Goal: Task Accomplishment & Management: Manage account settings

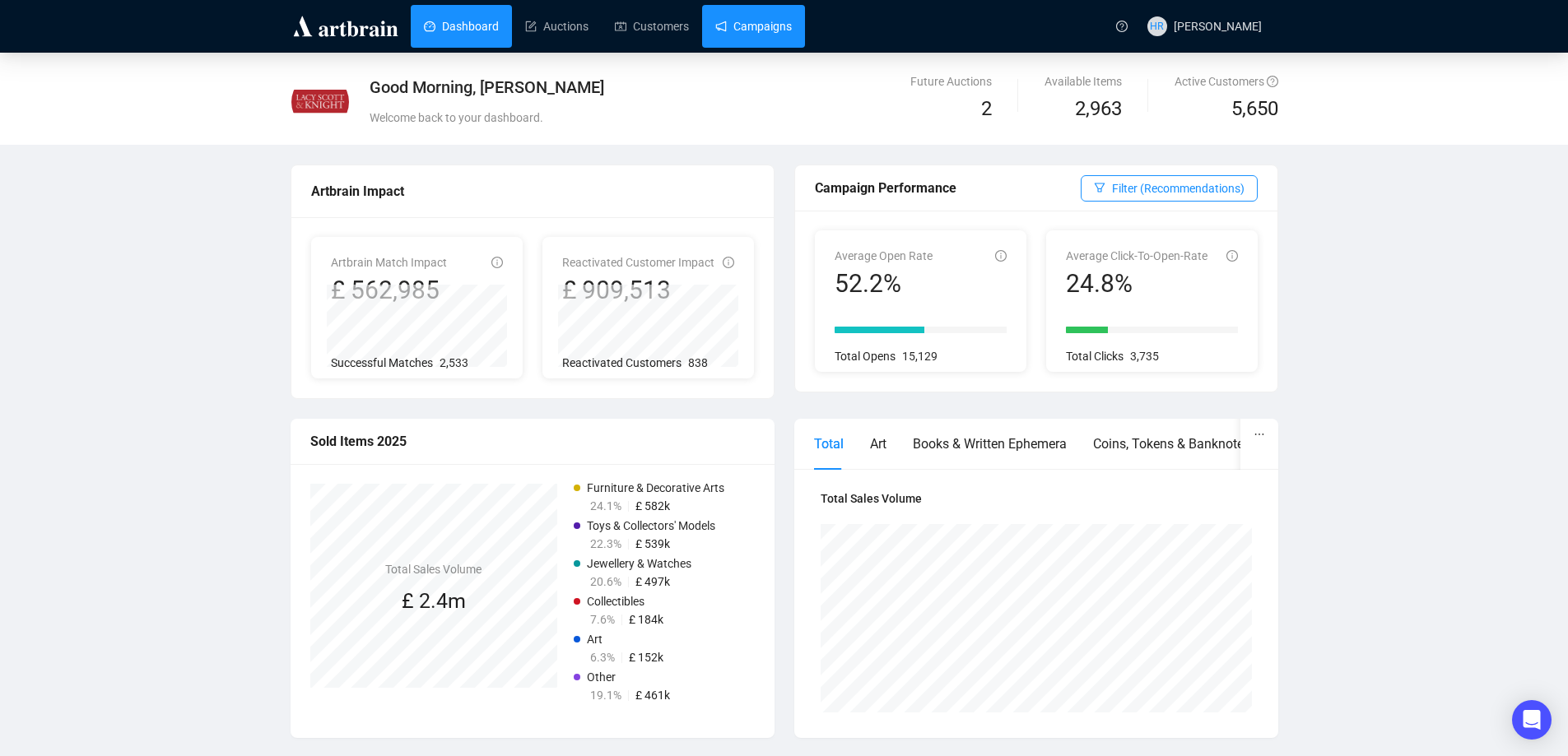
click at [743, 30] on link "Campaigns" at bounding box center [753, 26] width 77 height 43
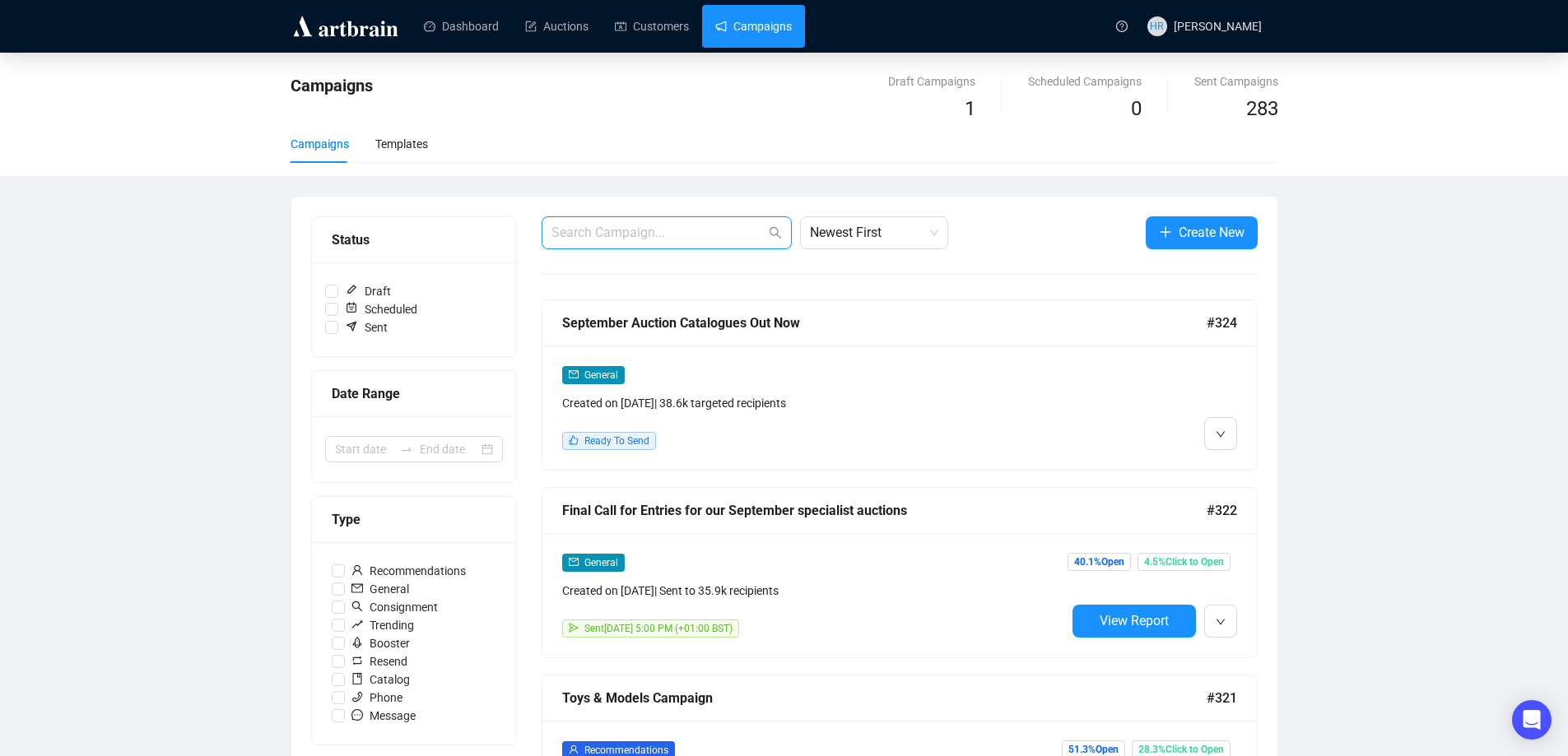
click at [746, 234] on input "text" at bounding box center [658, 233] width 214 height 19
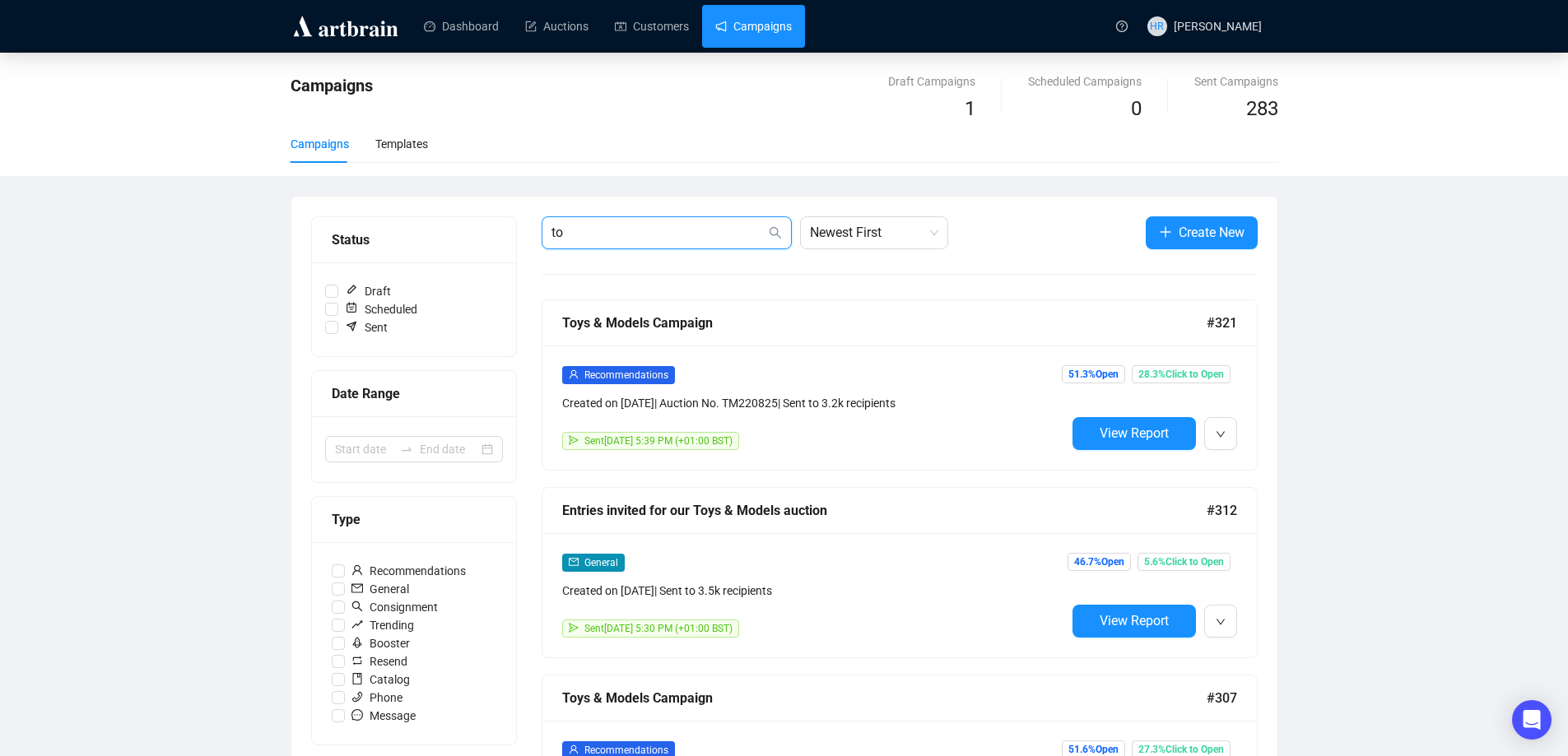
type input "t"
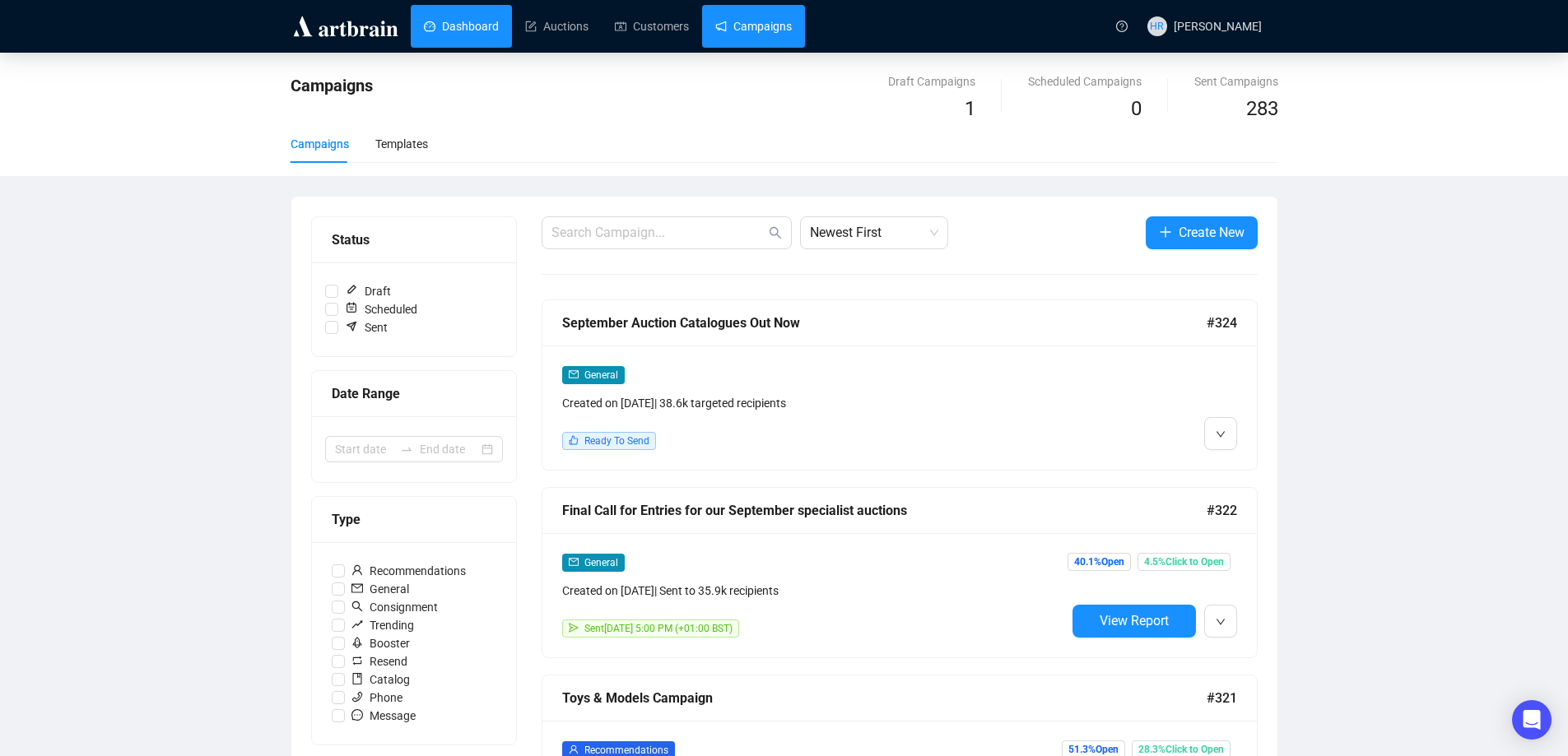
click at [444, 34] on link "Dashboard" at bounding box center [461, 26] width 75 height 43
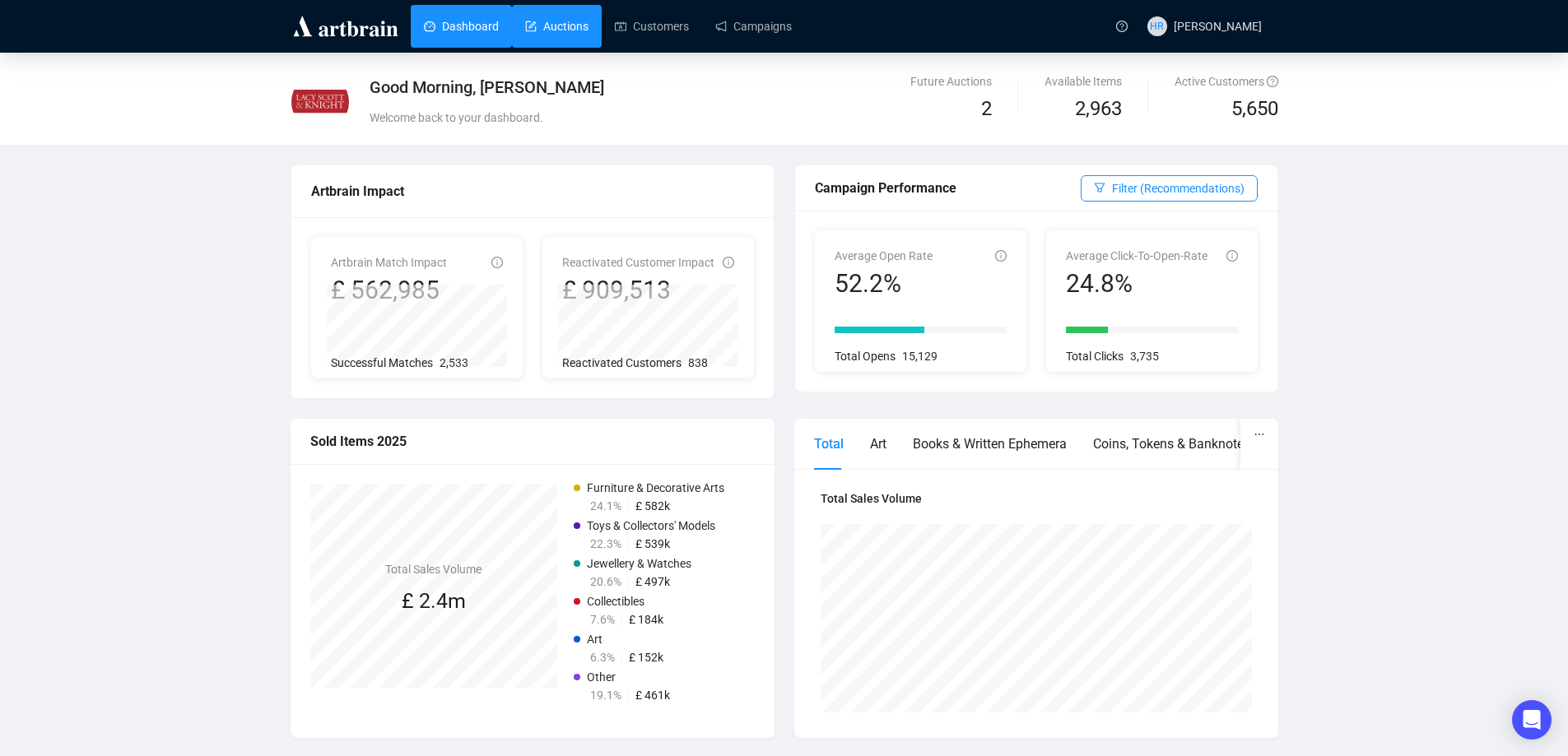
click at [576, 20] on link "Auctions" at bounding box center [557, 26] width 63 height 43
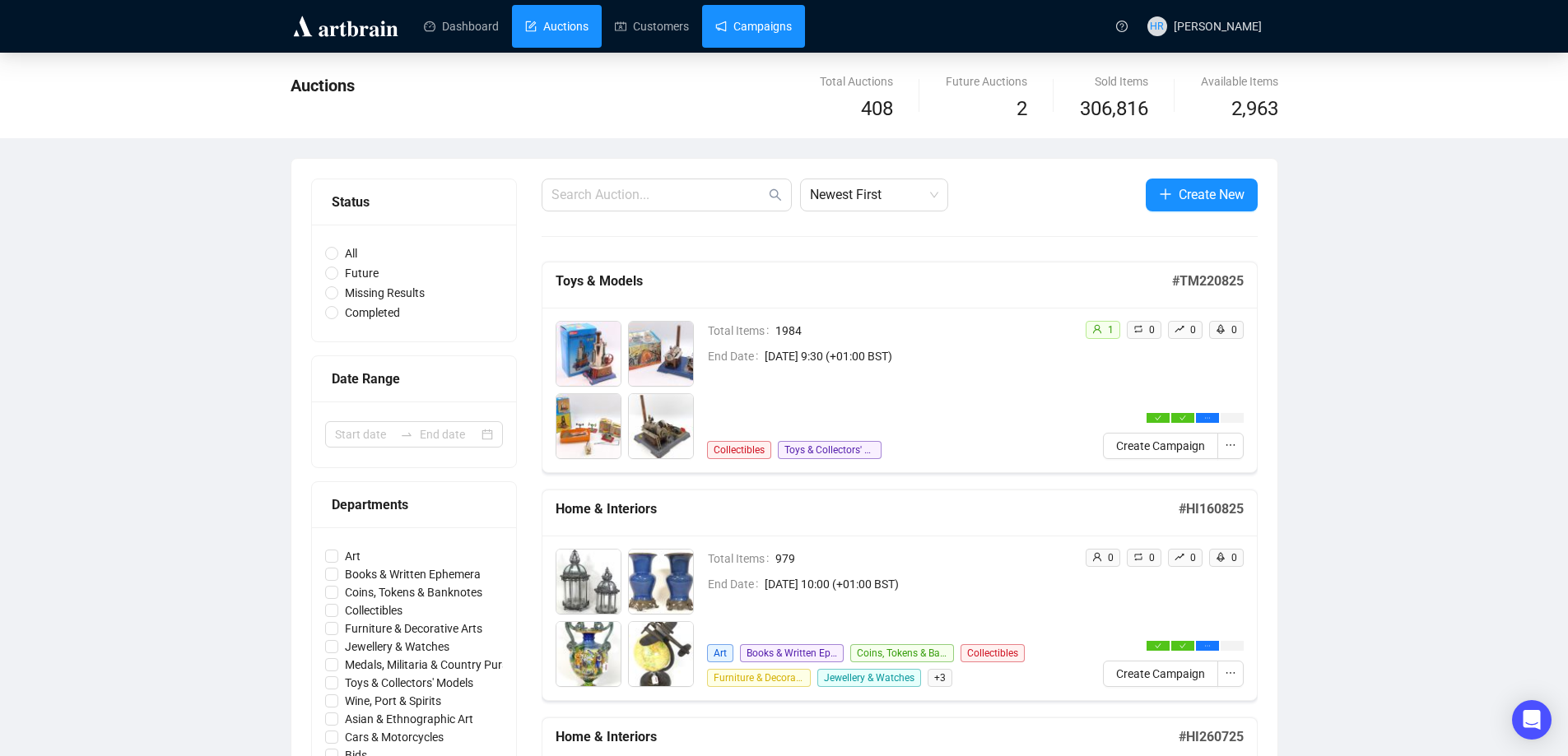
click at [735, 38] on link "Campaigns" at bounding box center [753, 26] width 77 height 43
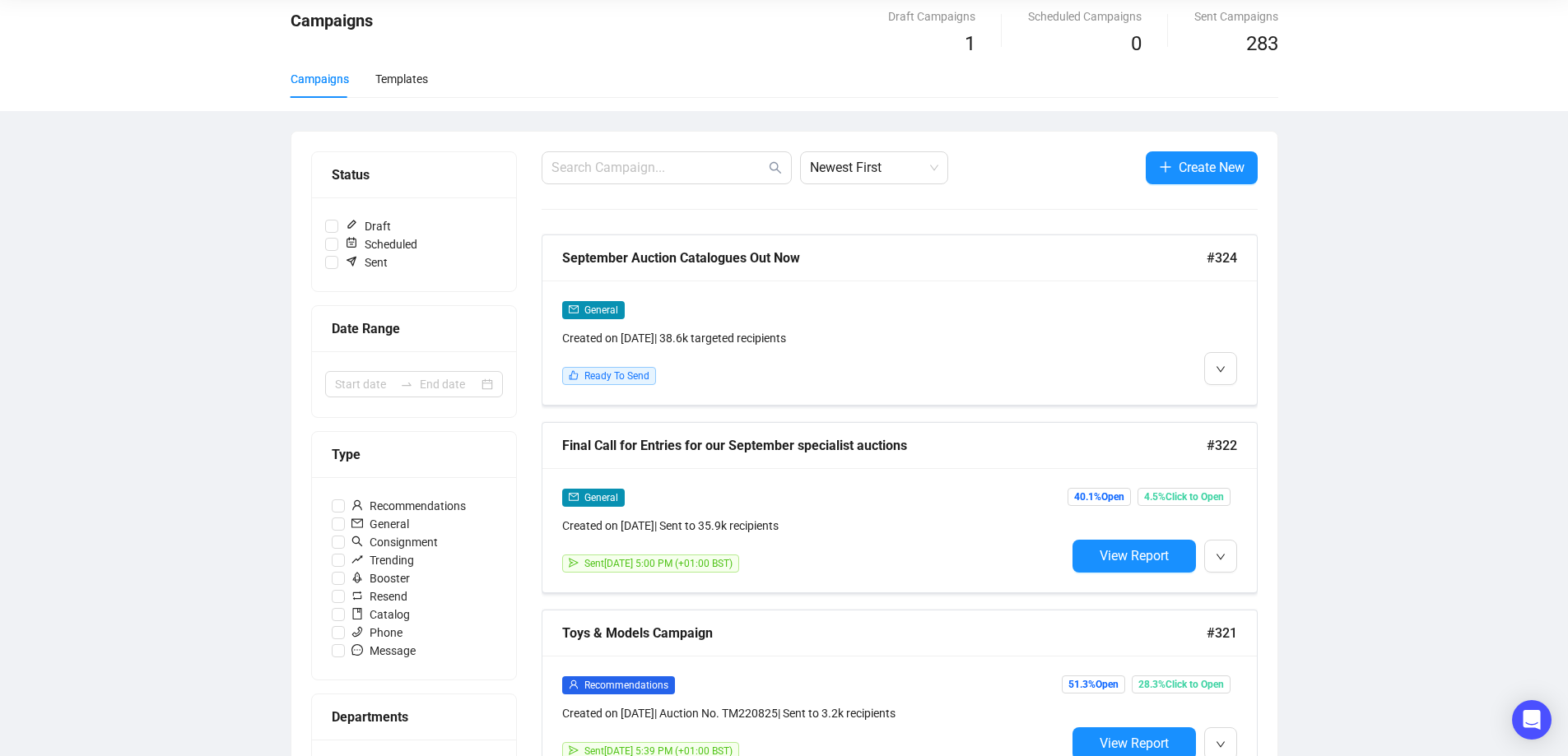
scroll to position [68, 0]
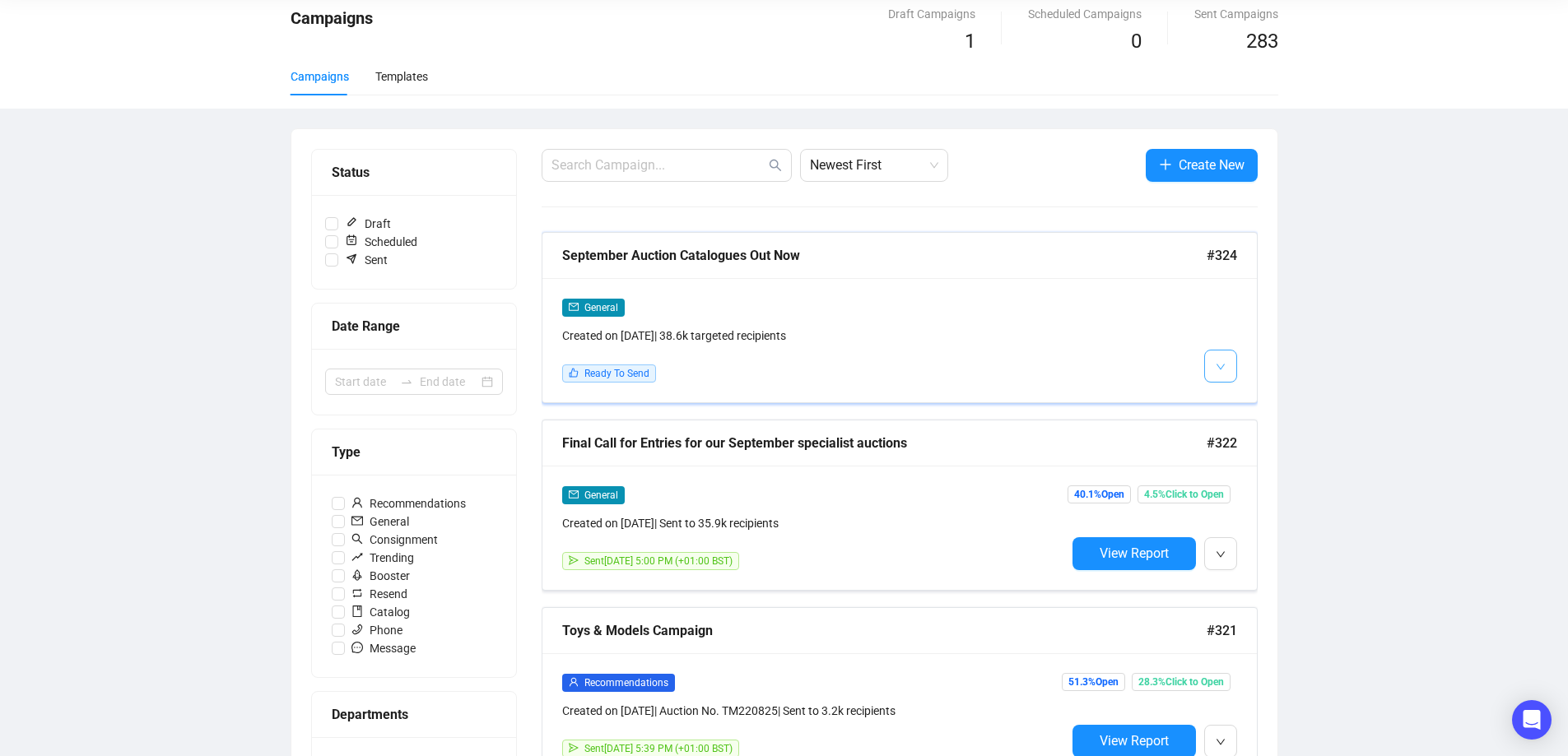
click at [1216, 362] on icon "down" at bounding box center [1220, 367] width 10 height 10
click at [1228, 401] on img at bounding box center [1223, 401] width 13 height 13
